Goal: Task Accomplishment & Management: Use online tool/utility

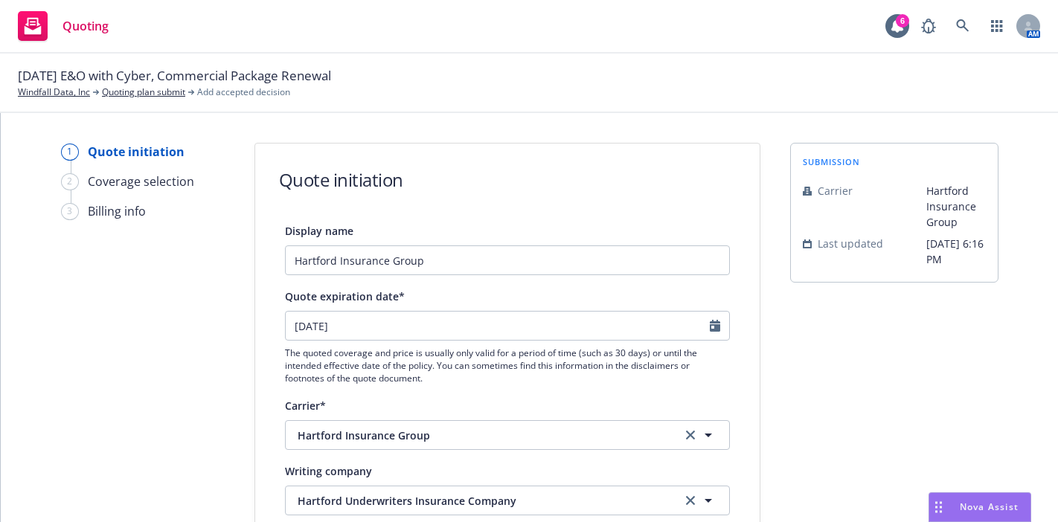
select select "12"
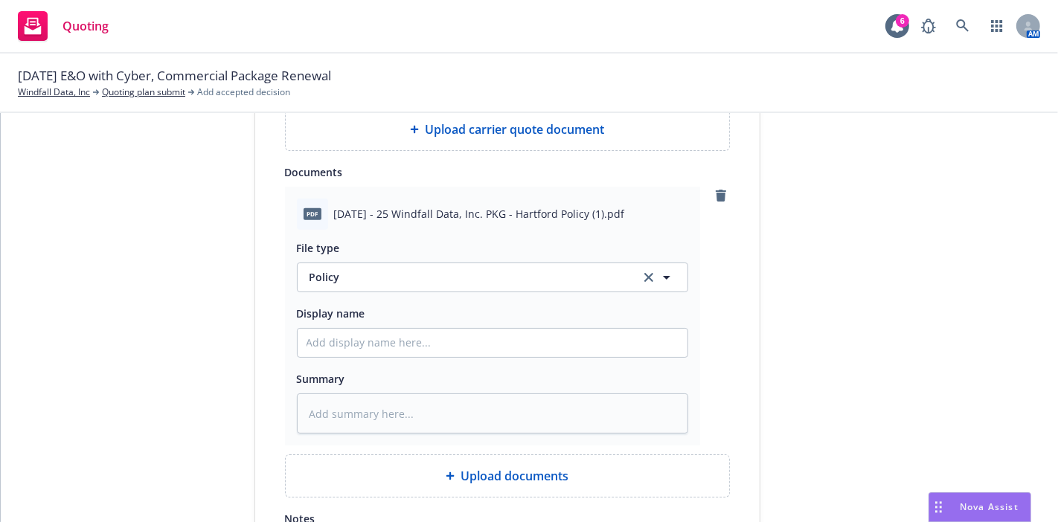
type textarea "x"
